Goal: Task Accomplishment & Management: Use online tool/utility

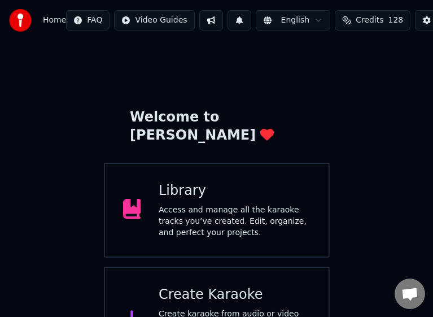
click at [203, 286] on div "Create Karaoke" at bounding box center [235, 295] width 152 height 18
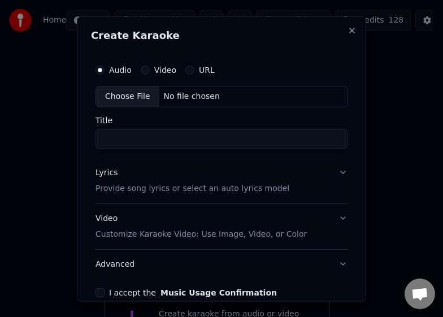
click at [163, 72] on label "Video" at bounding box center [165, 70] width 22 height 8
click at [150, 72] on button "Video" at bounding box center [145, 69] width 9 height 9
click at [116, 95] on div "Choose File" at bounding box center [127, 96] width 63 height 20
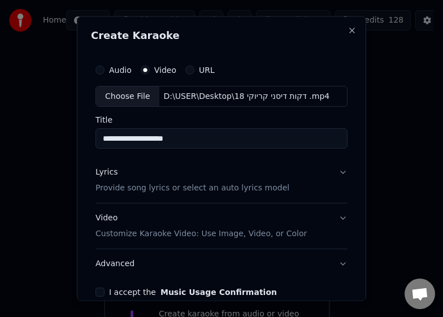
click at [131, 138] on input "**********" at bounding box center [222, 138] width 252 height 20
type input "****"
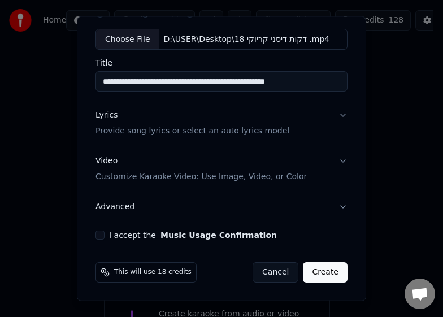
type input "**********"
click at [99, 234] on button "I accept the Music Usage Confirmation" at bounding box center [100, 235] width 9 height 9
click at [125, 126] on p "Provide song lyrics or select an auto lyrics model" at bounding box center [193, 130] width 194 height 11
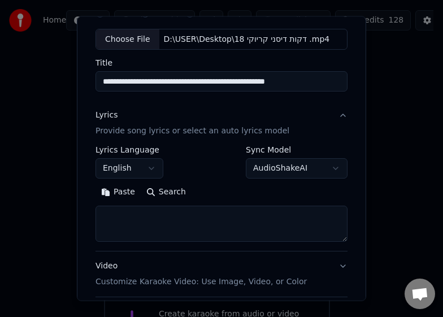
click at [166, 228] on textarea at bounding box center [222, 224] width 252 height 36
paste textarea "**********"
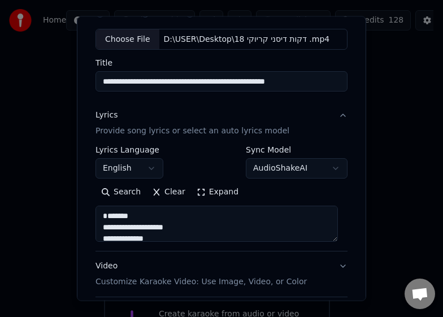
scroll to position [3539, 0]
type textarea "**********"
click at [151, 170] on body "**********" at bounding box center [216, 186] width 433 height 373
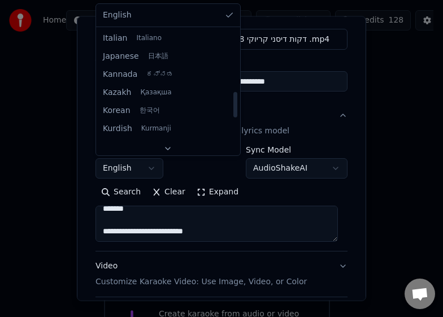
scroll to position [339, 0]
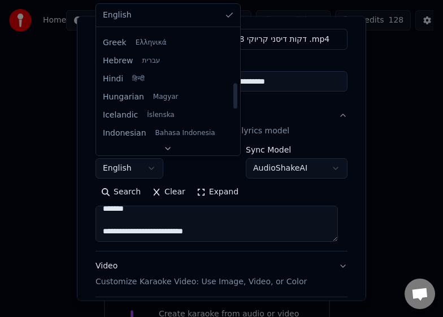
select select "**"
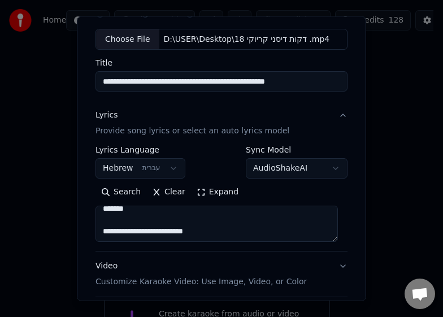
click at [302, 227] on textarea at bounding box center [217, 224] width 242 height 36
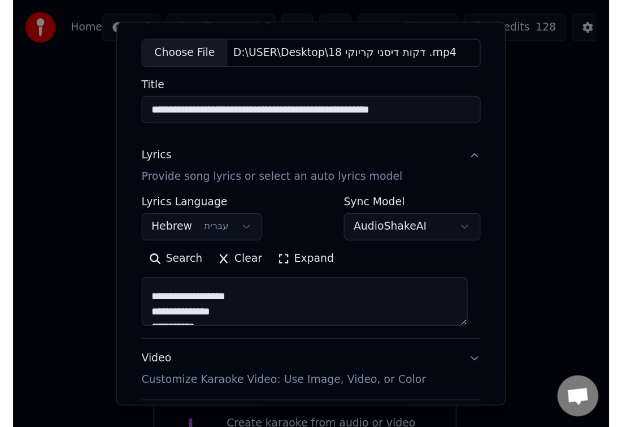
scroll to position [162, 0]
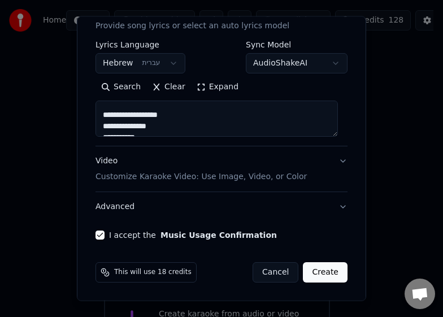
click at [305, 275] on button "Create" at bounding box center [325, 272] width 45 height 20
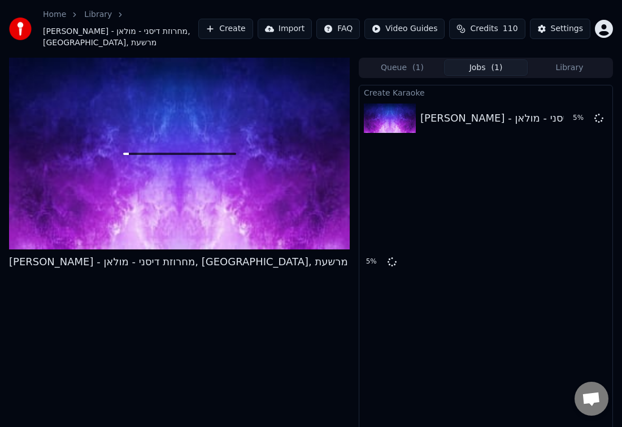
click at [454, 219] on div "Create Karaoke לוקי קריוקי - מחרוזת דיסני - מולאן, בית הים הקטנה, מרשעת 5 %" at bounding box center [486, 266] width 254 height 363
click at [529, 139] on div "Create Karaoke לוקי קריוקי - מחרוזת דיסני - מולאן, בית הים הקטנה, מרשעת 17 %" at bounding box center [486, 266] width 254 height 363
click at [402, 71] on button "Queue ( 1 )" at bounding box center [403, 67] width 84 height 16
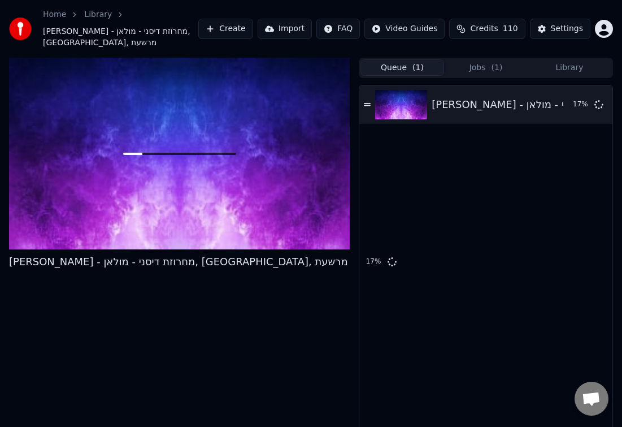
click at [463, 61] on button "Jobs ( 1 )" at bounding box center [486, 67] width 84 height 16
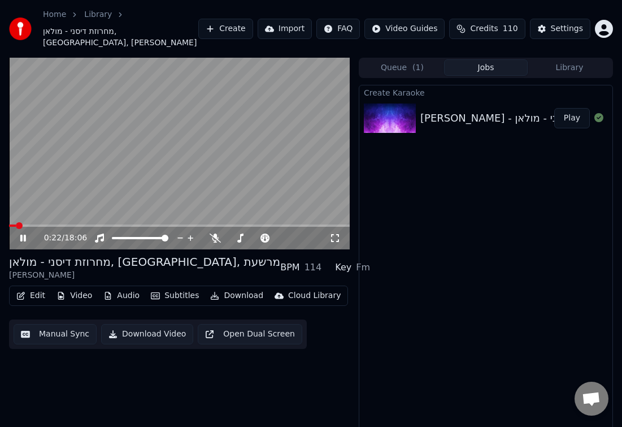
click at [218, 294] on button "Download" at bounding box center [237, 296] width 62 height 16
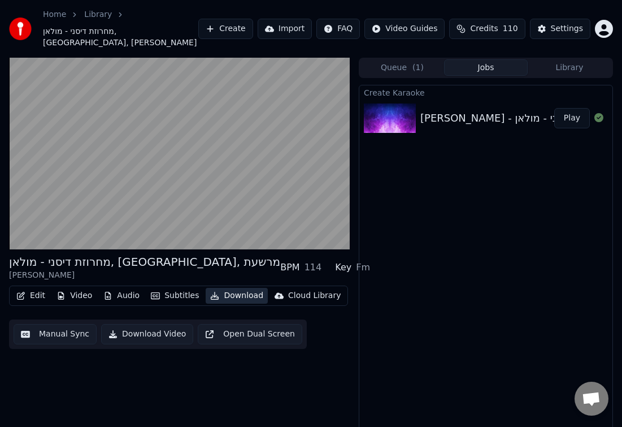
click at [218, 296] on button "Download" at bounding box center [237, 296] width 62 height 16
click at [141, 332] on button "Download Video" at bounding box center [147, 334] width 92 height 20
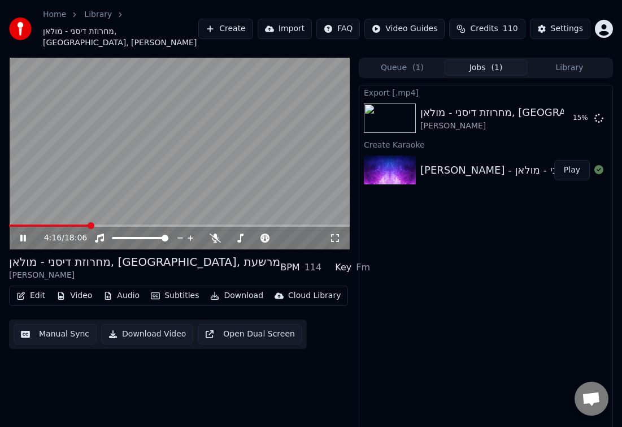
click at [89, 225] on span at bounding box center [179, 225] width 341 height 2
click at [161, 238] on span at bounding box center [136, 238] width 49 height 2
click at [111, 227] on span at bounding box center [179, 225] width 341 height 2
click at [141, 226] on span at bounding box center [179, 225] width 341 height 2
click at [188, 223] on video at bounding box center [179, 154] width 341 height 192
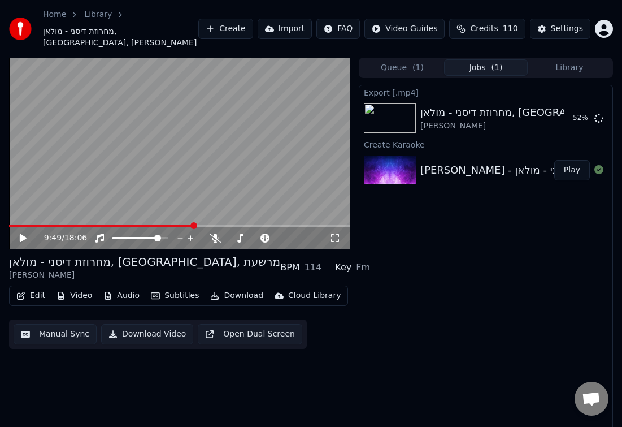
click at [194, 227] on span at bounding box center [179, 225] width 341 height 2
click at [258, 215] on video at bounding box center [179, 154] width 341 height 192
click at [254, 224] on span at bounding box center [179, 225] width 341 height 2
click at [287, 224] on video at bounding box center [179, 154] width 341 height 192
click at [288, 225] on span at bounding box center [179, 225] width 341 height 2
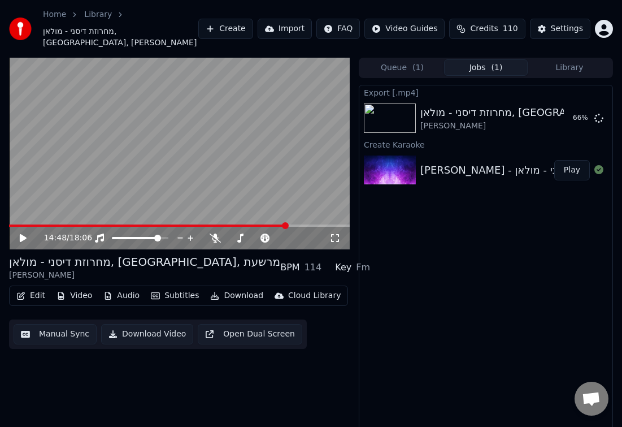
click at [293, 202] on video at bounding box center [179, 154] width 341 height 192
click at [168, 240] on span at bounding box center [165, 238] width 7 height 7
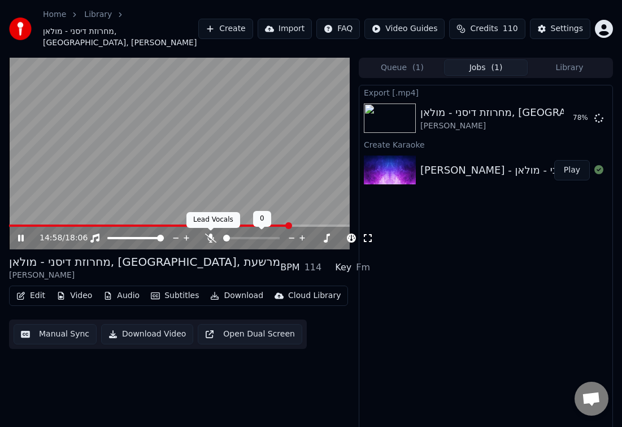
click at [218, 240] on div at bounding box center [261, 237] width 91 height 11
click at [214, 237] on icon at bounding box center [210, 237] width 11 height 9
click at [239, 239] on span at bounding box center [231, 238] width 16 height 2
click at [235, 238] on span at bounding box center [228, 238] width 11 height 2
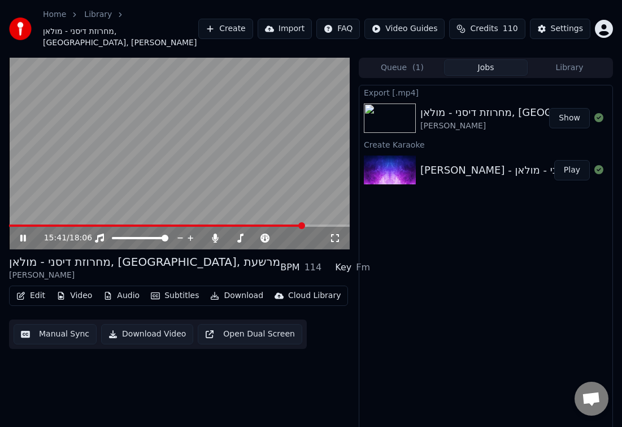
click at [328, 224] on video at bounding box center [179, 154] width 341 height 192
click at [333, 228] on div "15:41 / 18:06" at bounding box center [179, 238] width 341 height 23
click at [337, 227] on span at bounding box center [179, 225] width 341 height 2
click at [289, 185] on video at bounding box center [179, 154] width 341 height 192
click at [573, 118] on button "Show" at bounding box center [569, 118] width 41 height 20
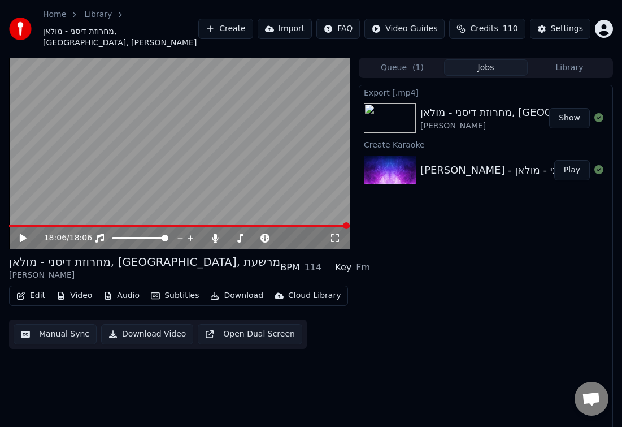
click at [125, 188] on video at bounding box center [179, 154] width 341 height 192
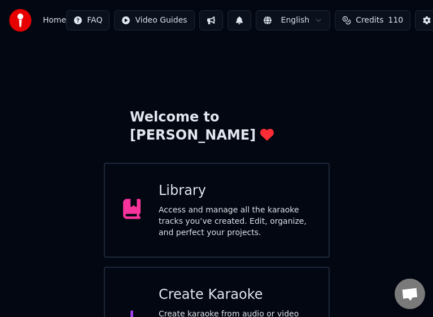
click at [202, 286] on div "Create Karaoke" at bounding box center [235, 295] width 152 height 18
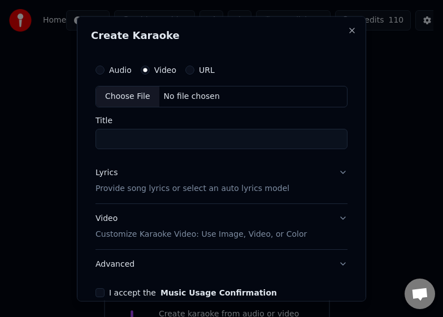
click at [168, 70] on label "Video" at bounding box center [165, 70] width 22 height 8
click at [150, 70] on button "Video" at bounding box center [145, 69] width 9 height 9
click at [156, 70] on label "Video" at bounding box center [165, 70] width 22 height 8
click at [150, 70] on button "Video" at bounding box center [145, 69] width 9 height 9
click at [118, 110] on div "Audio Video URL Choose File No file chosen Title" at bounding box center [222, 103] width 252 height 90
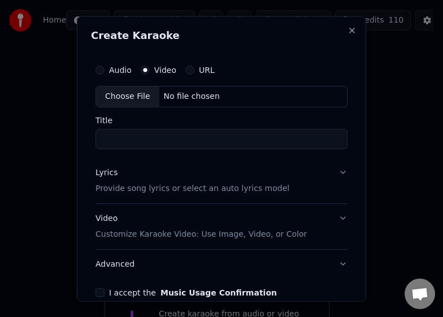
click at [122, 101] on div "Choose File" at bounding box center [127, 96] width 63 height 20
type input "**********"
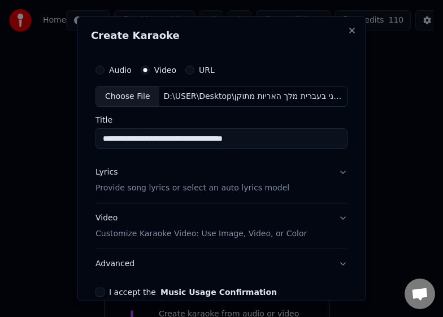
click at [170, 189] on p "Provide song lyrics or select an auto lyrics model" at bounding box center [193, 188] width 194 height 11
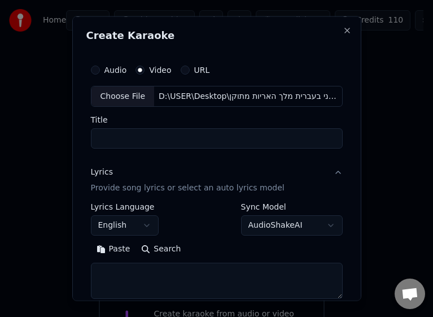
select select
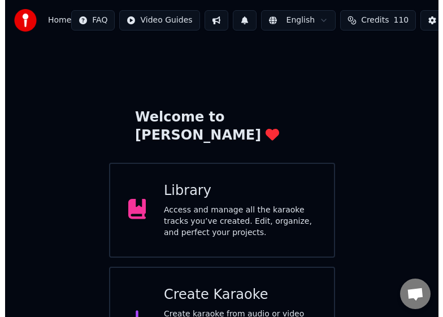
scroll to position [38, 0]
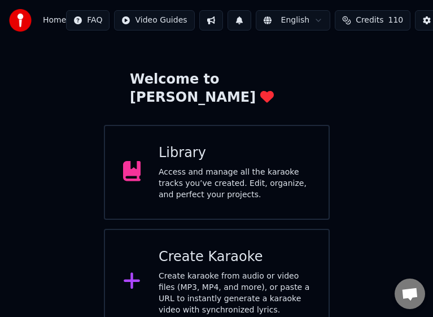
click at [196, 248] on div "Create Karaoke" at bounding box center [235, 257] width 152 height 18
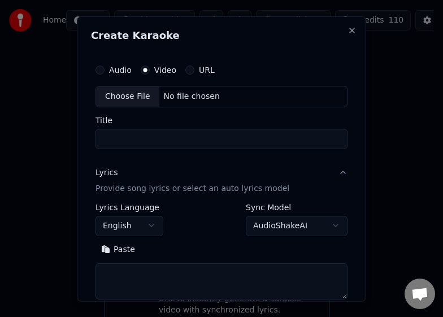
click at [166, 97] on div "No file chosen" at bounding box center [191, 95] width 65 height 11
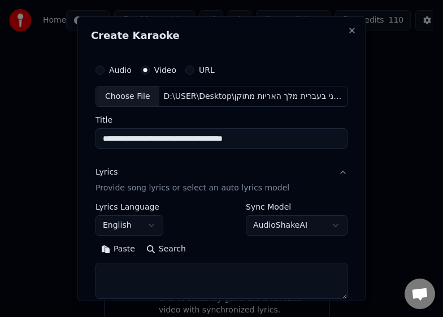
type input "**********"
click at [191, 275] on textarea at bounding box center [222, 281] width 252 height 36
paste textarea "**********"
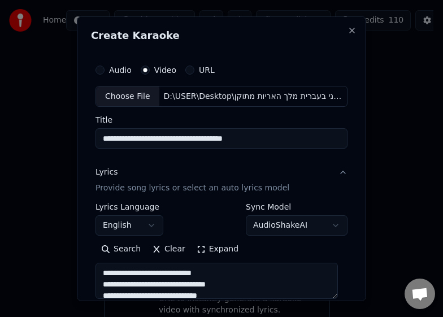
scroll to position [2544, 0]
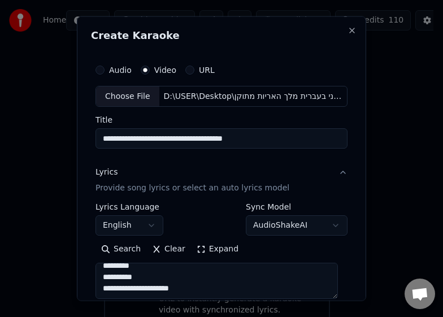
type textarea "**********"
drag, startPoint x: 125, startPoint y: 140, endPoint x: 80, endPoint y: 144, distance: 44.8
click at [80, 144] on div "**********" at bounding box center [221, 158] width 289 height 285
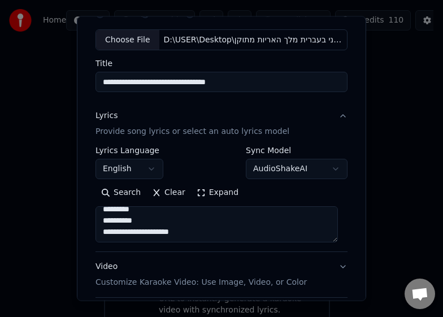
scroll to position [113, 0]
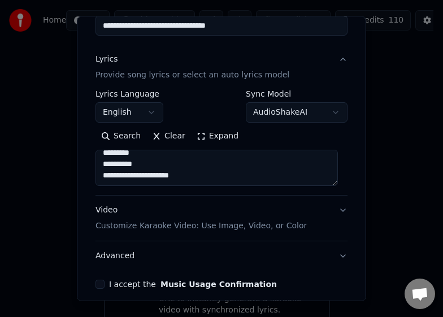
type input "**********"
click at [123, 109] on body "**********" at bounding box center [216, 148] width 433 height 373
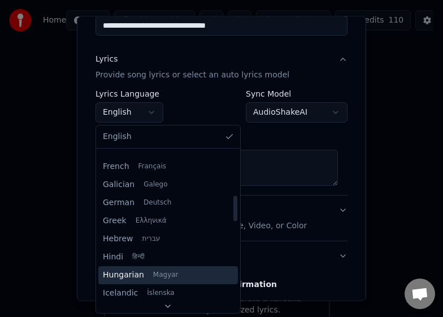
scroll to position [339, 0]
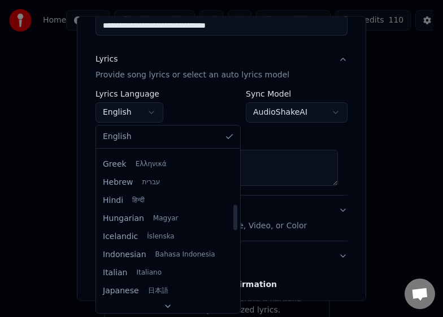
select select "**"
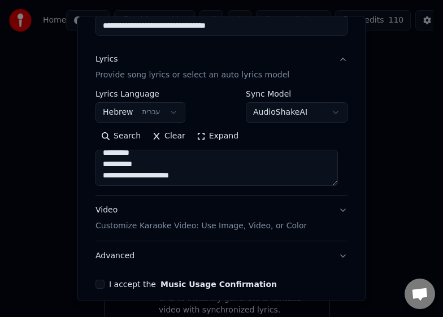
click at [101, 286] on button "I accept the Music Usage Confirmation" at bounding box center [100, 284] width 9 height 9
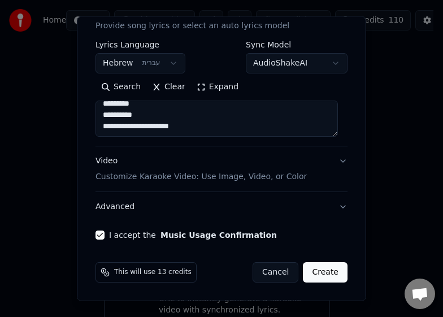
click at [323, 275] on button "Create" at bounding box center [325, 272] width 45 height 20
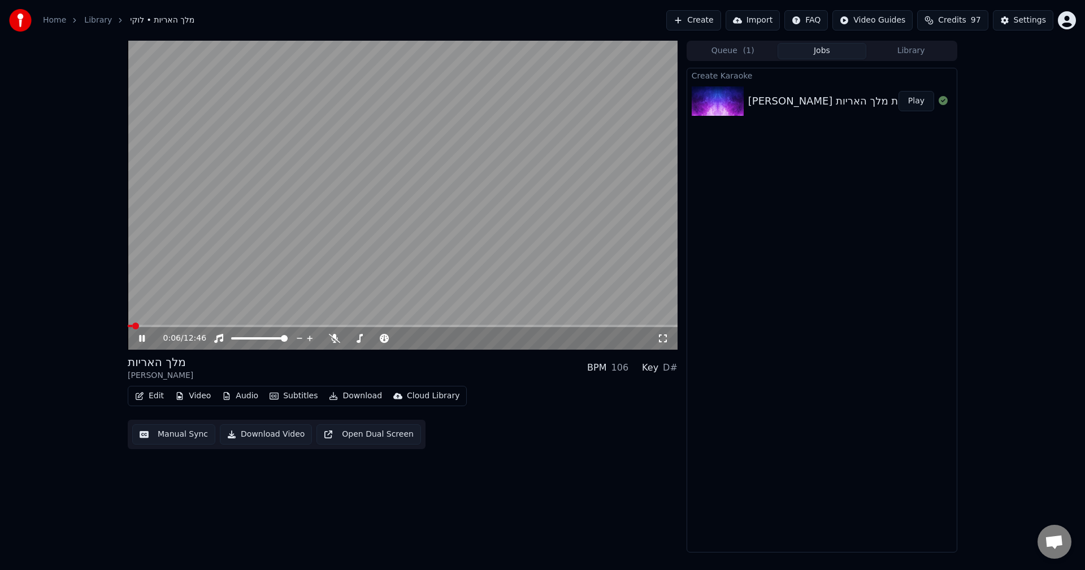
click at [444, 244] on video at bounding box center [403, 195] width 550 height 309
click at [286, 432] on button "Download Video" at bounding box center [266, 434] width 92 height 20
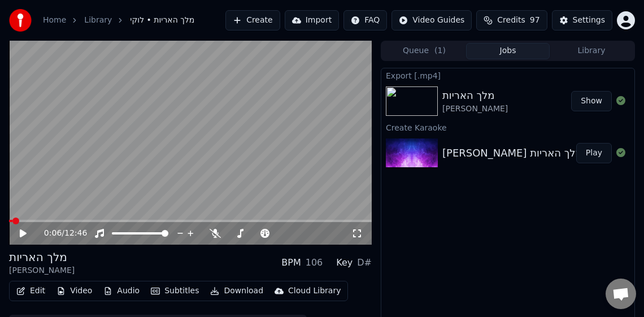
click at [599, 105] on button "Show" at bounding box center [591, 101] width 41 height 20
